Goal: Information Seeking & Learning: Learn about a topic

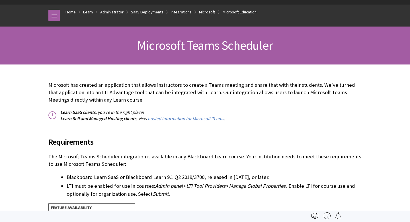
scroll to position [884, 0]
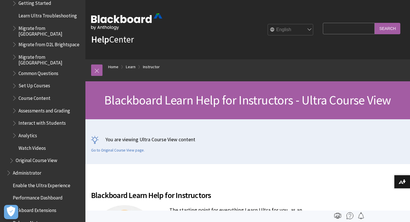
scroll to position [713, 0]
click at [39, 117] on span "Interact with Students" at bounding box center [42, 121] width 47 height 8
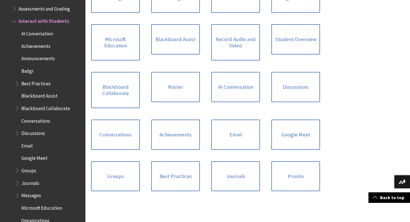
scroll to position [198, 0]
click at [293, 131] on link "Google Meet" at bounding box center [296, 134] width 49 height 30
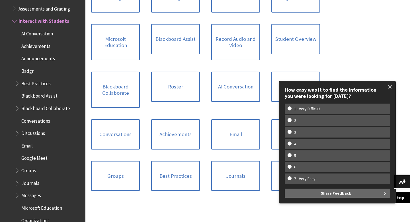
click at [391, 85] on span at bounding box center [390, 87] width 12 height 12
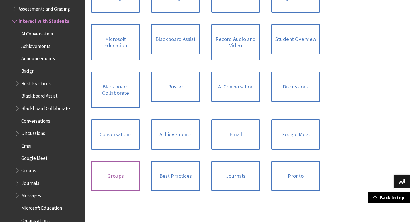
click at [117, 180] on link "Groups" at bounding box center [115, 176] width 49 height 30
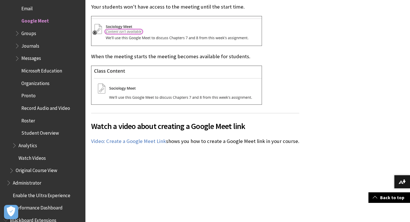
scroll to position [674, 0]
